Goal: Task Accomplishment & Management: Use online tool/utility

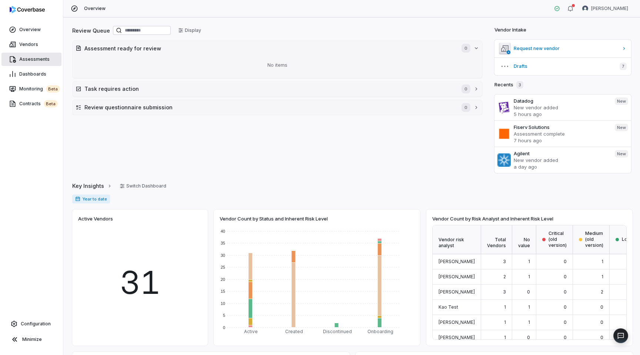
click at [36, 57] on span "Assessments" at bounding box center [34, 59] width 30 height 6
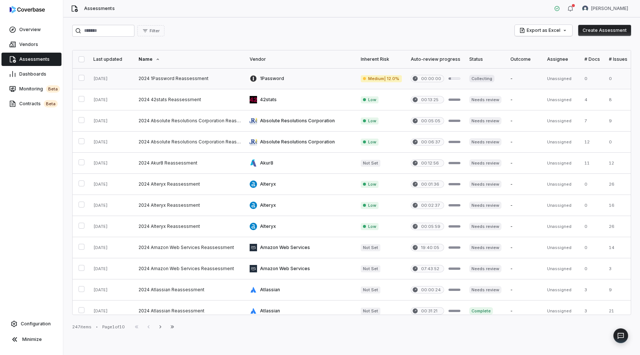
click at [212, 80] on link at bounding box center [189, 78] width 111 height 21
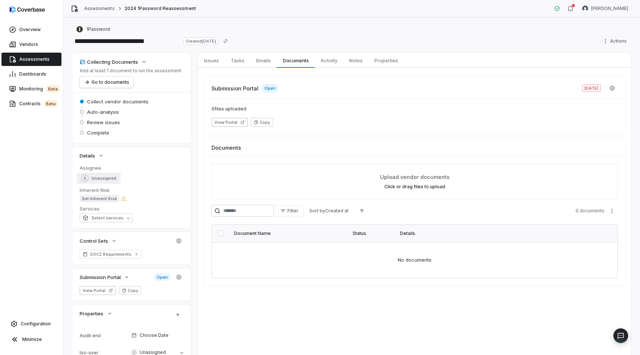
click at [98, 178] on span "Unassigned" at bounding box center [103, 178] width 25 height 6
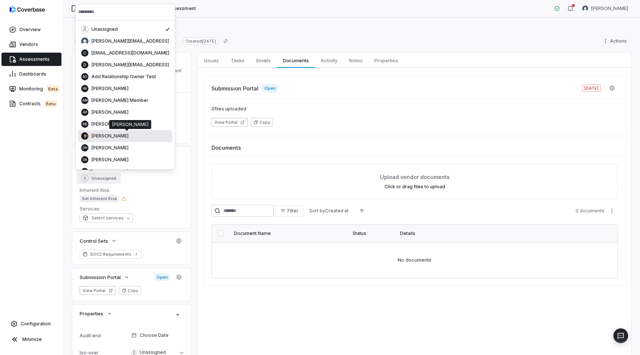
click at [101, 138] on span "[PERSON_NAME]" at bounding box center [109, 136] width 37 height 6
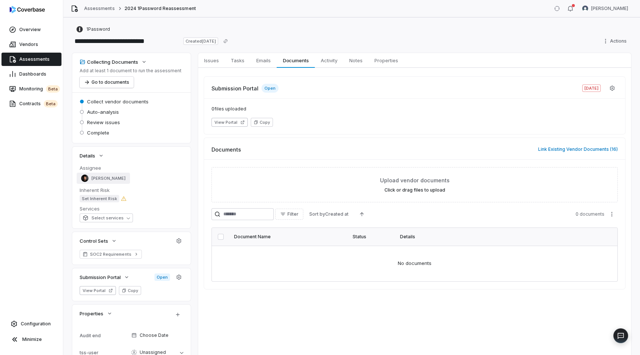
click at [101, 178] on span "[PERSON_NAME]" at bounding box center [108, 178] width 34 height 6
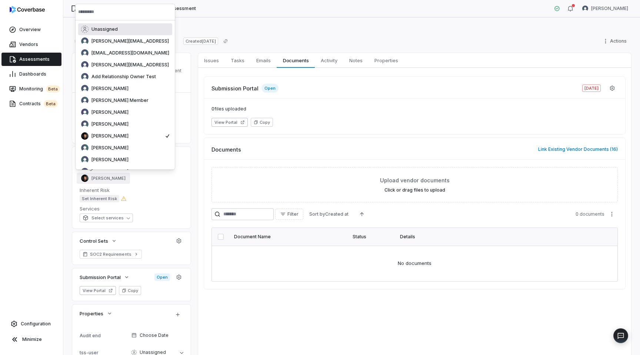
click at [107, 30] on span "Unassigned" at bounding box center [104, 29] width 26 height 6
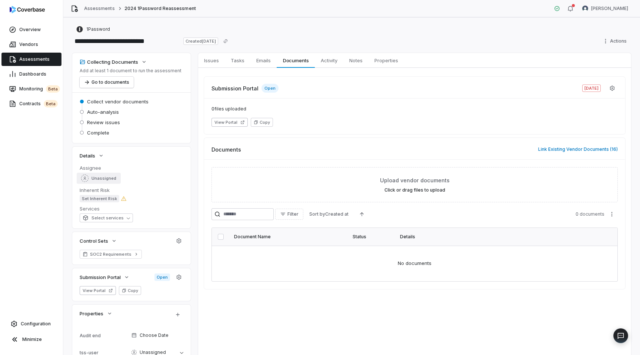
click at [99, 180] on span "Unassigned" at bounding box center [103, 178] width 25 height 6
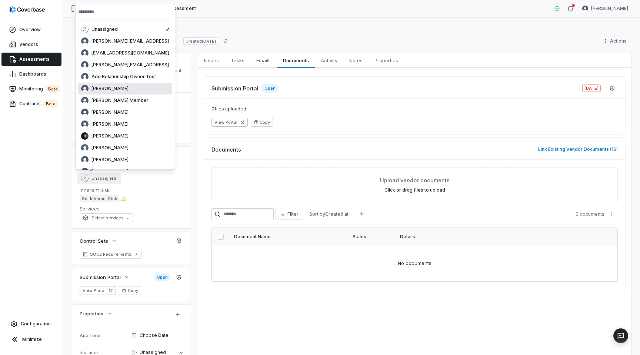
click at [106, 90] on span "[PERSON_NAME]" at bounding box center [109, 89] width 37 height 6
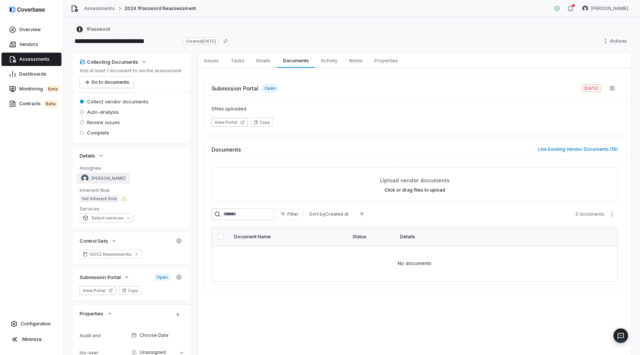
click at [104, 175] on div "[PERSON_NAME]" at bounding box center [103, 177] width 44 height 7
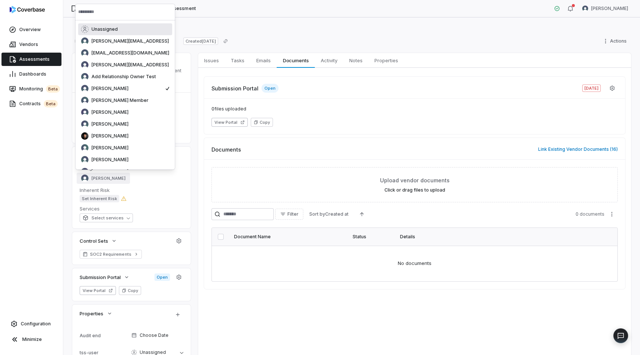
click at [105, 29] on span "Unassigned" at bounding box center [104, 29] width 26 height 6
